Goal: Communication & Community: Answer question/provide support

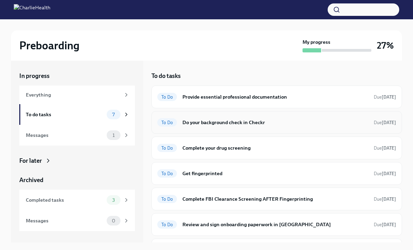
scroll to position [19, 0]
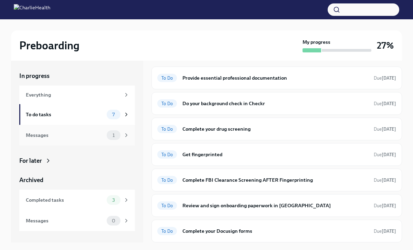
click at [55, 133] on div "Messages" at bounding box center [65, 135] width 78 height 8
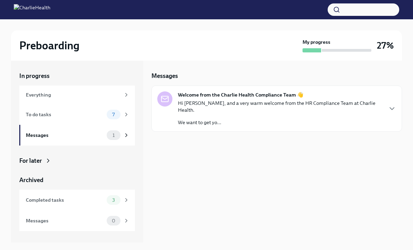
click at [277, 101] on p "Hi [PERSON_NAME], and a very warm welcome from the HR Compliance Team at Charli…" at bounding box center [280, 107] width 205 height 14
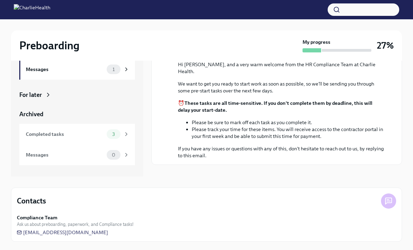
scroll to position [41, 0]
